Goal: Information Seeking & Learning: Learn about a topic

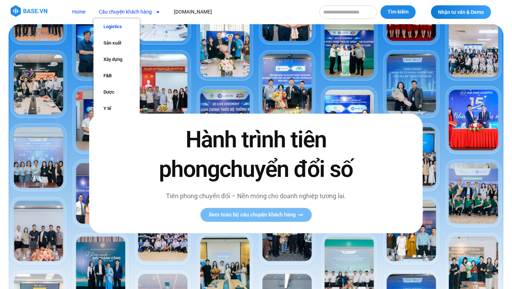
click at [118, 28] on link "Logistics" at bounding box center [117, 27] width 46 height 16
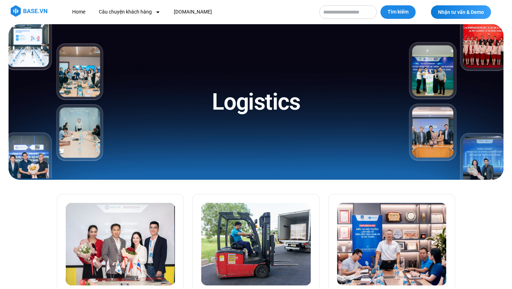
click at [359, 11] on input "Tìm kiếm" at bounding box center [349, 12] width 58 height 14
type input "**********"
click at [381, 5] on button "Tìm kiếm" at bounding box center [398, 12] width 35 height 14
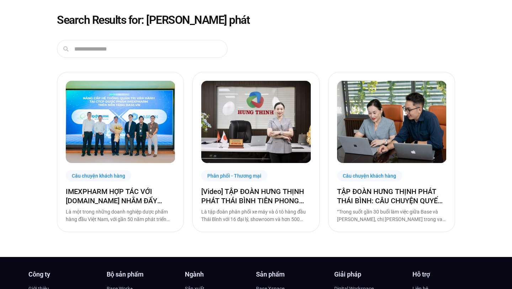
scroll to position [38, 0]
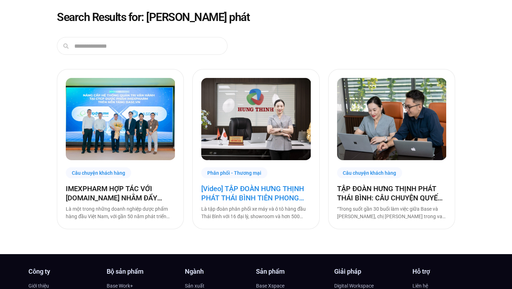
click at [278, 188] on link "[Video] TẬP ĐOÀN HƯNG THỊNH PHÁT THÁI BÌNH TIÊN PHONG CHUYỂN ĐỔI SỐ PHỤC VỤ …" at bounding box center [255, 193] width 109 height 19
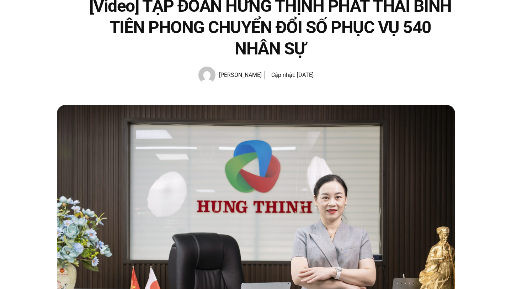
scroll to position [69, 0]
